Goal: Task Accomplishment & Management: Manage account settings

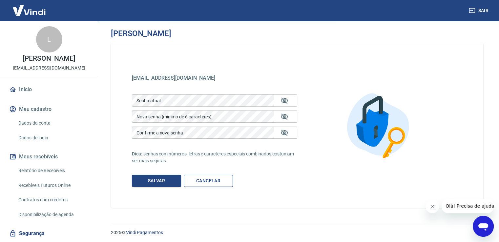
click at [198, 184] on link "Cancelar" at bounding box center [208, 181] width 49 height 12
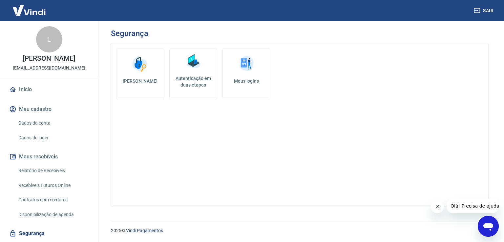
click at [51, 91] on link "Início" at bounding box center [49, 89] width 82 height 14
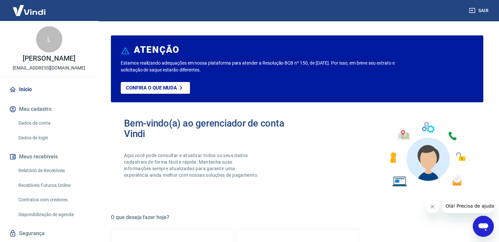
click at [28, 13] on img at bounding box center [29, 10] width 43 height 20
click at [26, 87] on link "Início" at bounding box center [49, 89] width 82 height 14
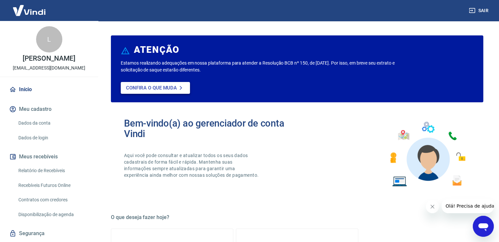
click at [158, 89] on p "Confira o que muda" at bounding box center [151, 88] width 51 height 6
click at [34, 11] on img at bounding box center [29, 10] width 43 height 20
click at [486, 7] on button "Sair" at bounding box center [480, 11] width 24 height 12
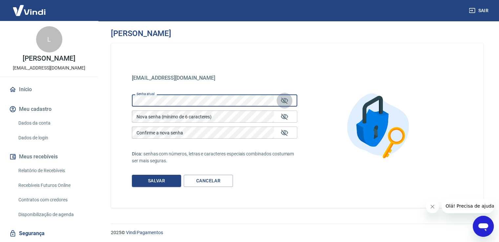
click at [282, 104] on icon "Mostrar/esconder senha" at bounding box center [285, 101] width 8 height 8
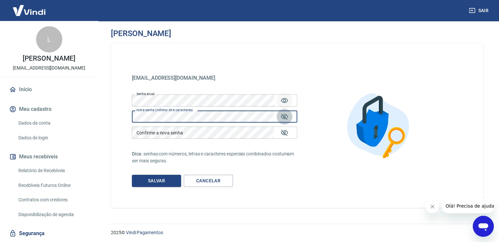
click at [280, 117] on button "Mostrar/esconder senha" at bounding box center [285, 117] width 16 height 16
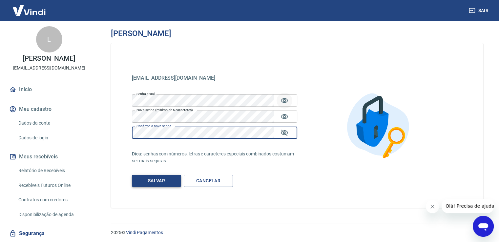
click at [141, 182] on button "Salvar" at bounding box center [156, 181] width 49 height 12
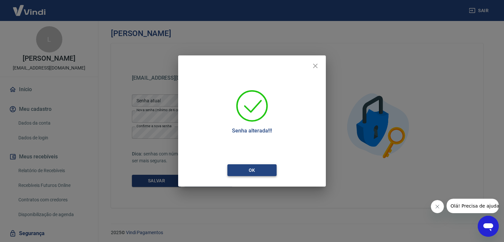
click at [253, 171] on button "Ok" at bounding box center [252, 171] width 49 height 12
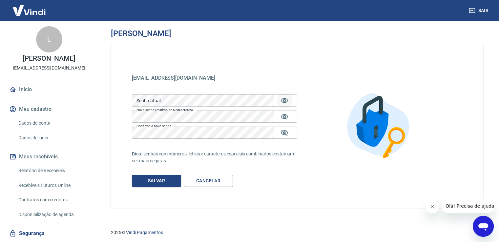
click at [45, 89] on link "Início" at bounding box center [49, 89] width 82 height 14
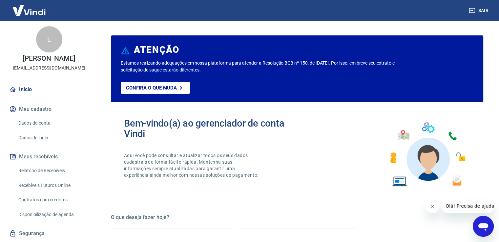
click at [45, 89] on link "Início" at bounding box center [49, 89] width 82 height 14
click at [30, 112] on button "Meu cadastro" at bounding box center [49, 109] width 82 height 14
click at [34, 14] on img at bounding box center [29, 10] width 43 height 20
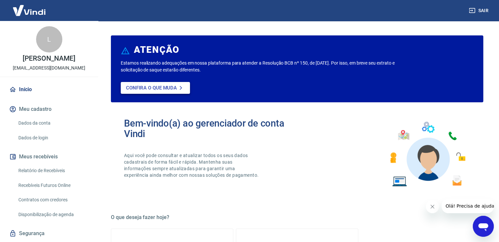
click at [144, 86] on p "Confira o que muda" at bounding box center [151, 88] width 51 height 6
click at [28, 14] on img at bounding box center [29, 10] width 43 height 20
click at [26, 92] on link "Início" at bounding box center [49, 89] width 82 height 14
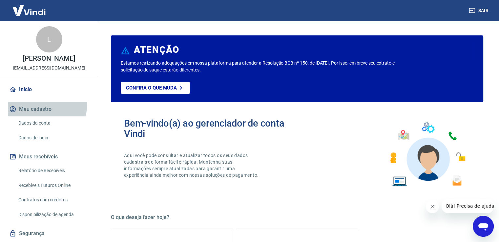
click at [29, 102] on button "Meu cadastro" at bounding box center [49, 109] width 82 height 14
click at [33, 125] on link "Dados da conta" at bounding box center [53, 123] width 75 height 13
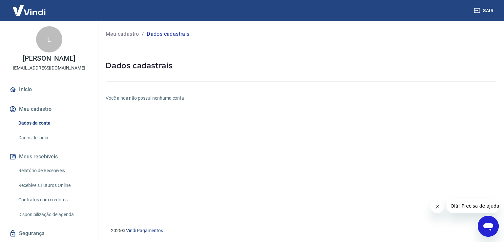
click at [34, 134] on link "Dados de login" at bounding box center [53, 137] width 75 height 13
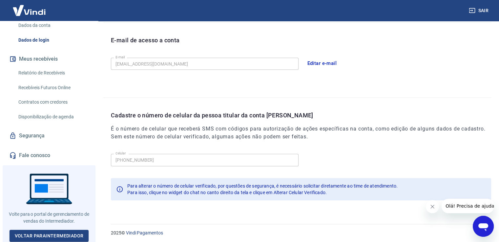
scroll to position [177, 0]
click at [47, 230] on link "Voltar para Intermediador" at bounding box center [49, 236] width 79 height 12
